Goal: Transaction & Acquisition: Purchase product/service

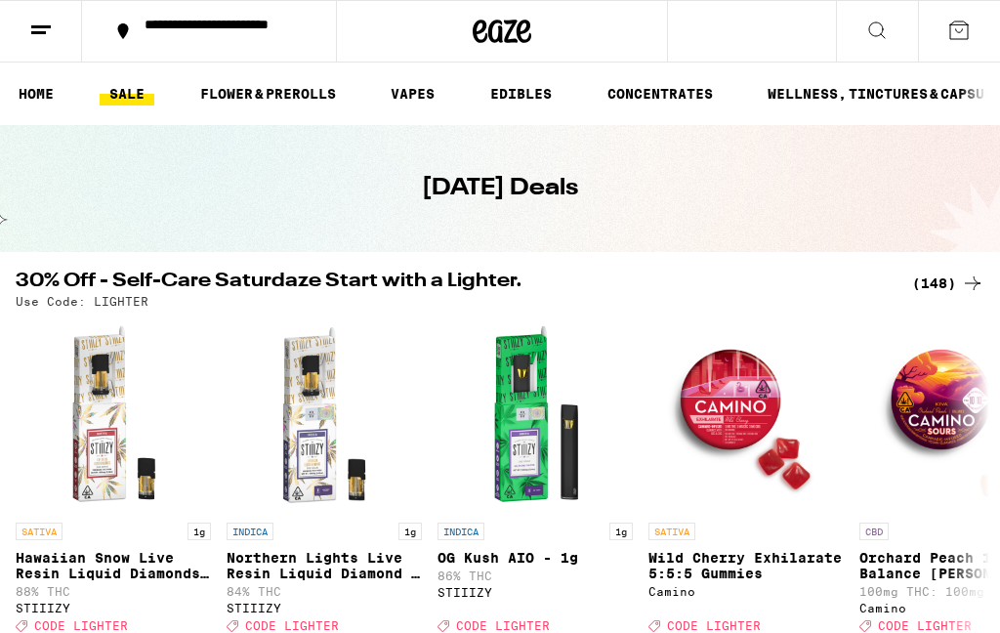
click at [945, 278] on div "(148)" at bounding box center [948, 283] width 72 height 23
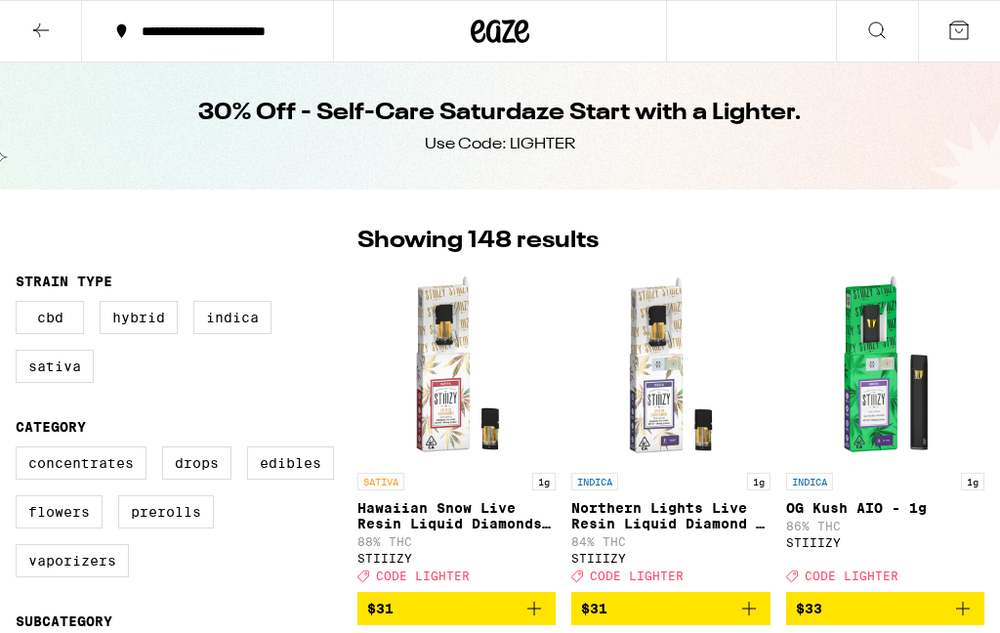
click at [983, 281] on img "Open page for OG Kush AIO - 1g from STIIIZY" at bounding box center [884, 365] width 195 height 195
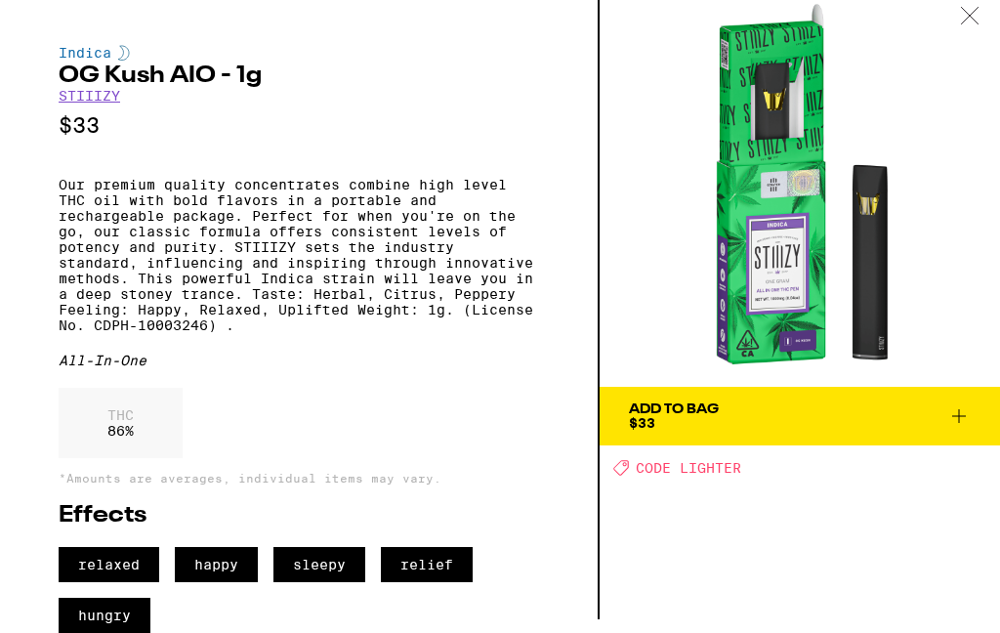
scroll to position [70, 0]
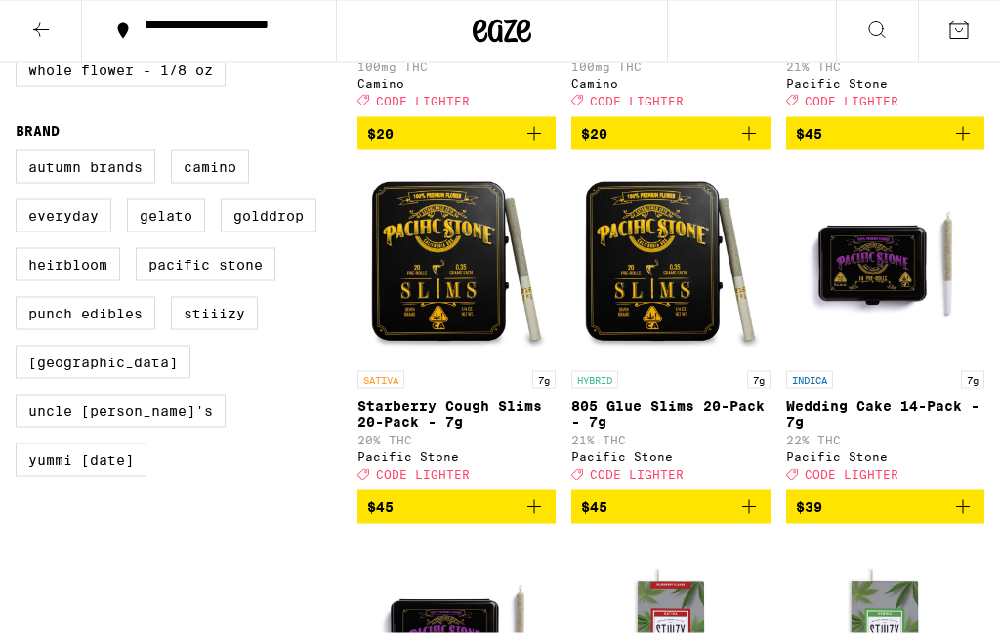
scroll to position [1223, 0]
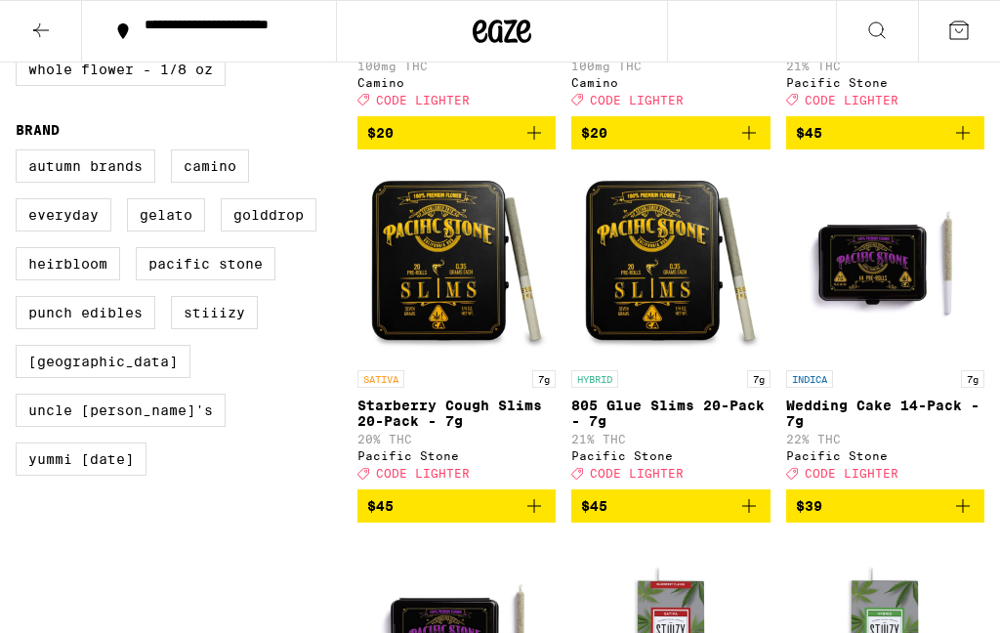
click at [196, 86] on label "Whole Flower - 1/8 oz" at bounding box center [121, 69] width 210 height 33
checkbox input "true"
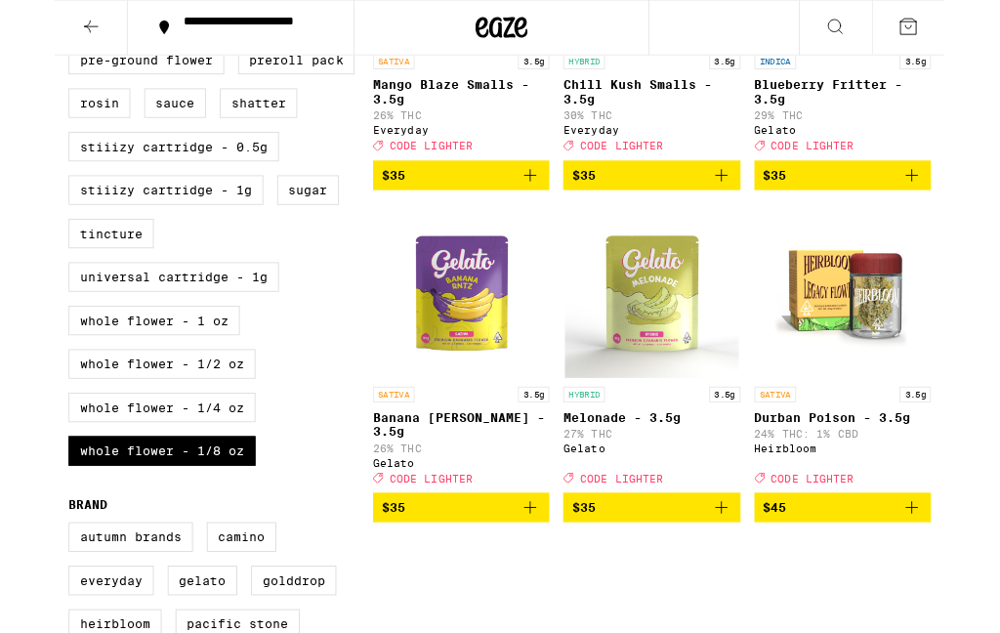
scroll to position [786, 0]
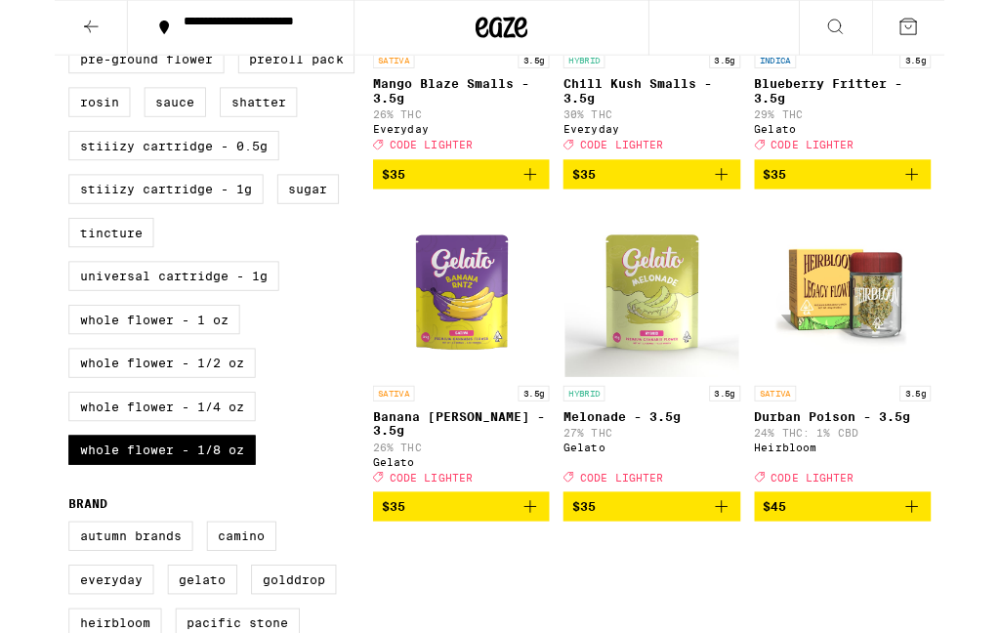
click at [910, 360] on img "Open page for Durban Poison - 3.5g from Heirbloom" at bounding box center [884, 326] width 195 height 195
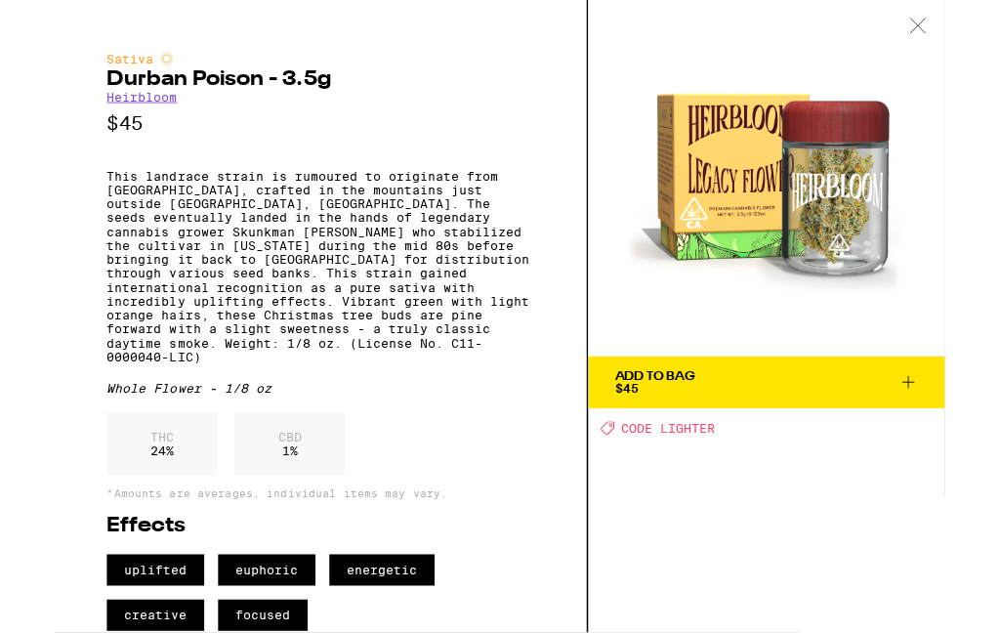
scroll to position [866, 0]
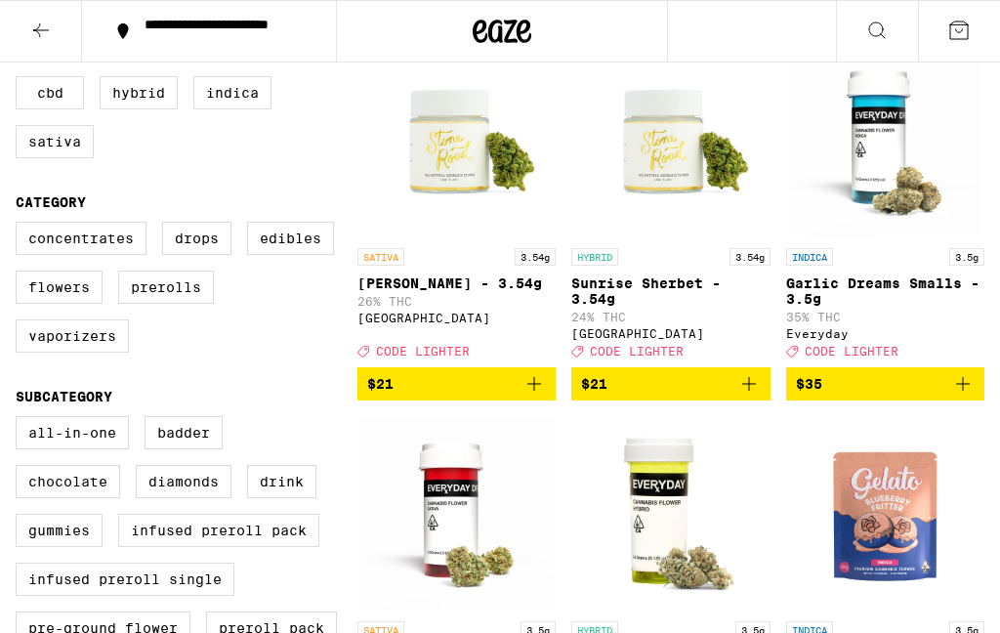
scroll to position [225, 0]
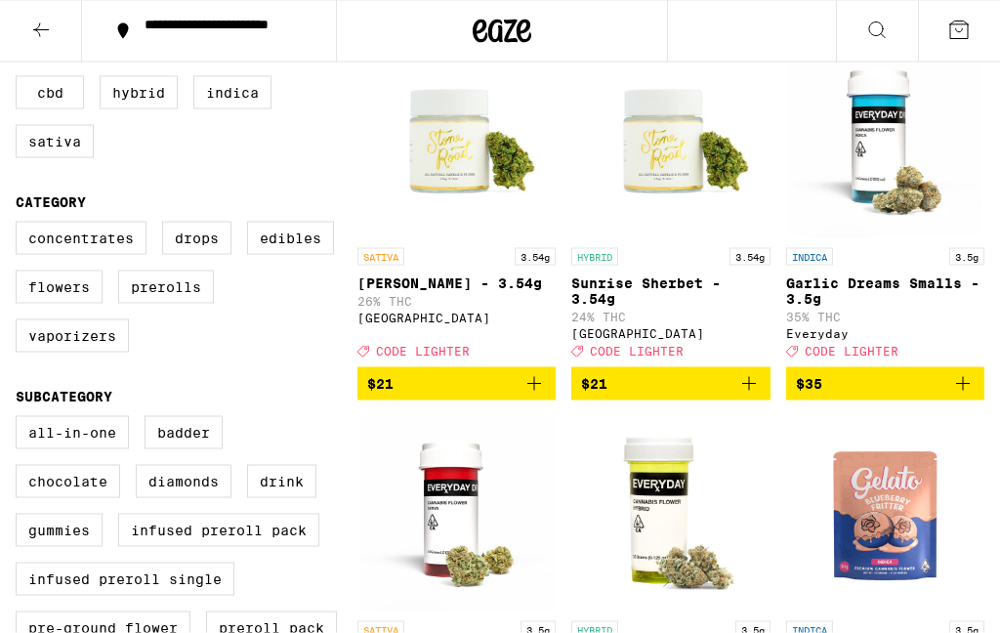
click at [828, 280] on p "Garlic Dreams Smalls - 3.5g" at bounding box center [885, 290] width 198 height 31
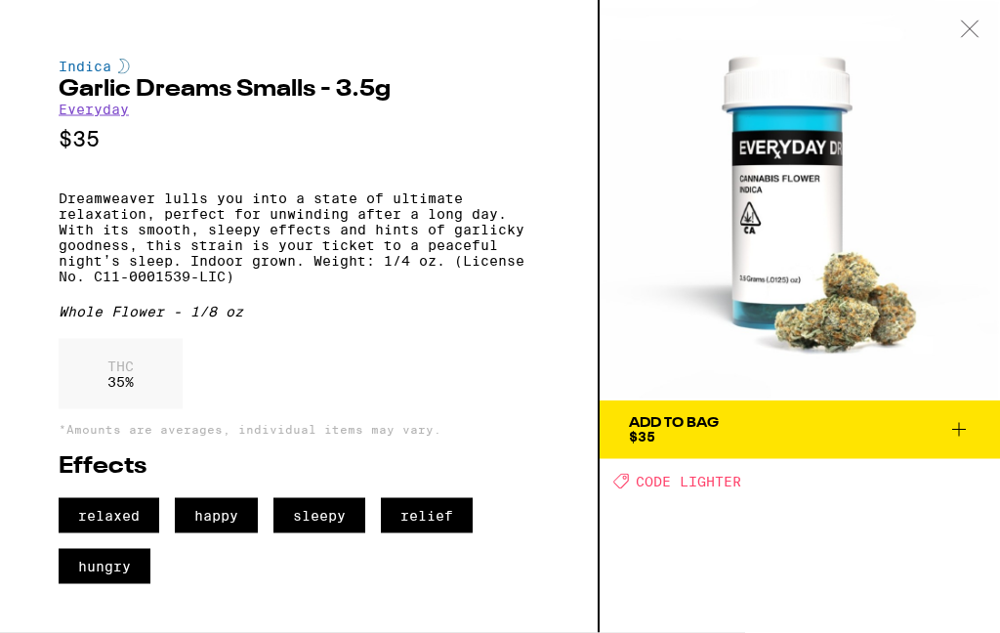
scroll to position [226, 0]
